Goal: Information Seeking & Learning: Learn about a topic

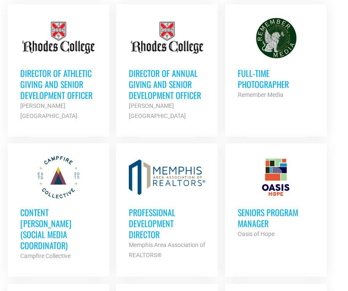
scroll to position [416, 0]
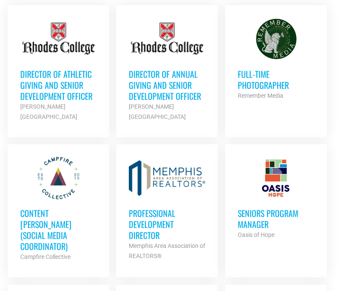
click at [80, 89] on h3 "Director of Athletic Giving and Senior Development Officer" at bounding box center [58, 84] width 76 height 33
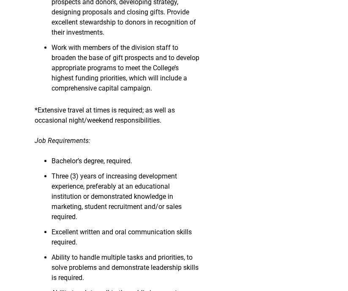
scroll to position [449, 0]
